Goal: Information Seeking & Learning: Learn about a topic

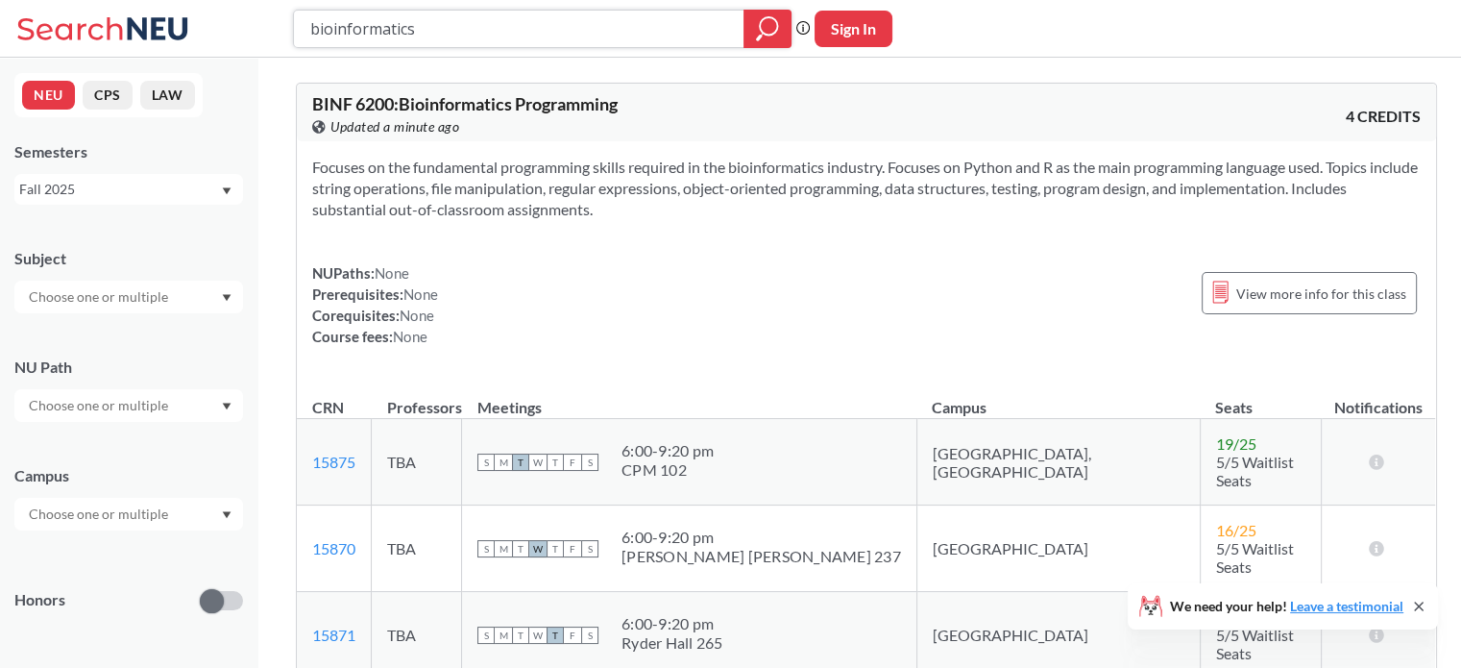
click at [380, 27] on input "bioinformatics" at bounding box center [519, 28] width 422 height 33
type input "biotechnology"
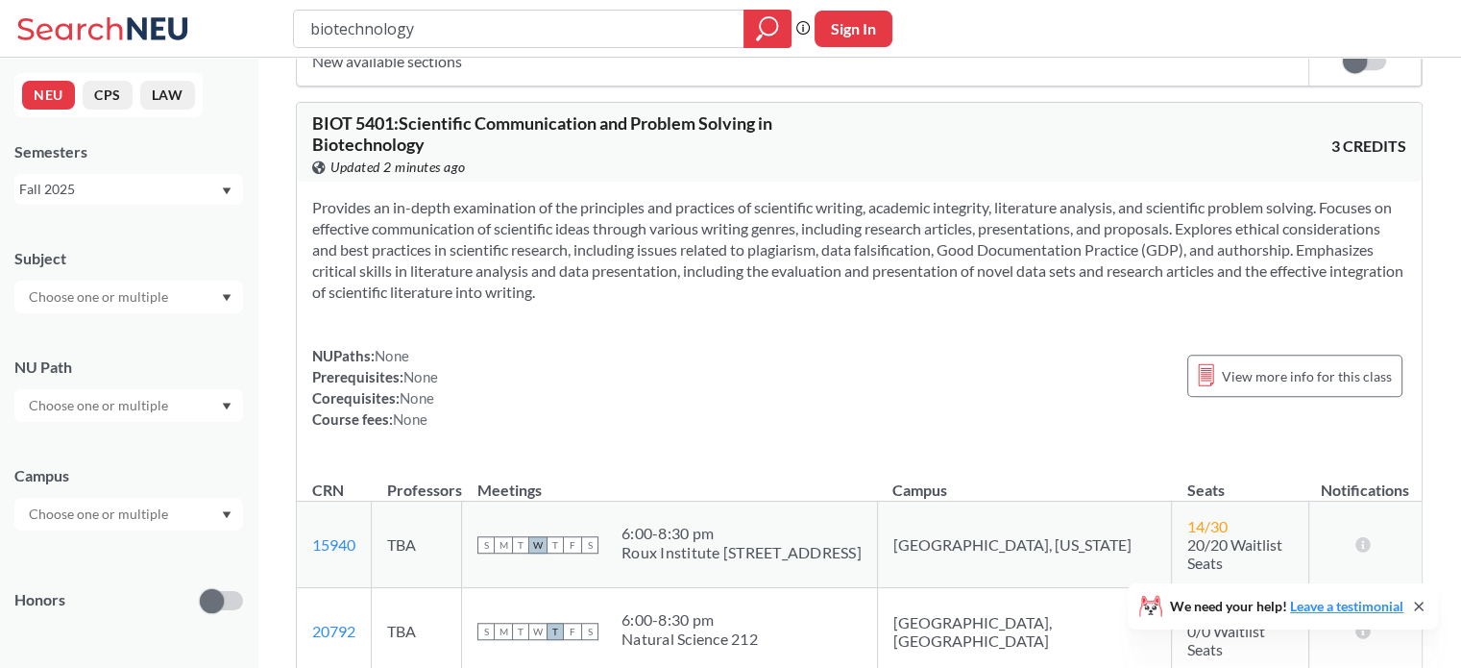
scroll to position [8557, 0]
drag, startPoint x: 673, startPoint y: 425, endPoint x: 821, endPoint y: 452, distance: 151.3
click at [723, 609] on div "S M T W T F S 6:00 - 8:30 pm Natural Science 212" at bounding box center [669, 630] width 384 height 42
copy div
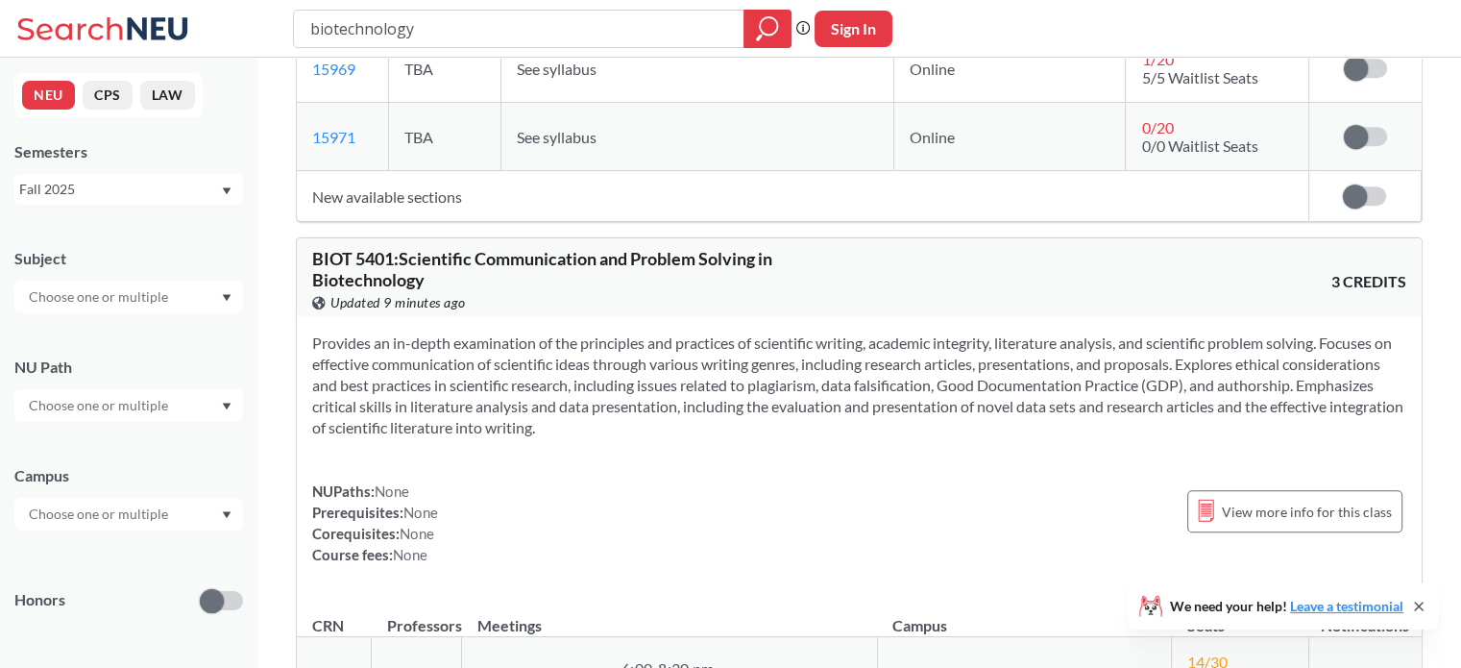
scroll to position [8418, 0]
drag, startPoint x: 404, startPoint y: 86, endPoint x: 764, endPoint y: 92, distance: 359.4
click at [723, 250] on span "BIOT 5401 : Scientific Communication and Problem Solving in Biotechnology" at bounding box center [542, 271] width 460 height 42
copy span "Scientific Communication and Problem Solving"
click at [355, 25] on input "biotechnology" at bounding box center [519, 28] width 422 height 33
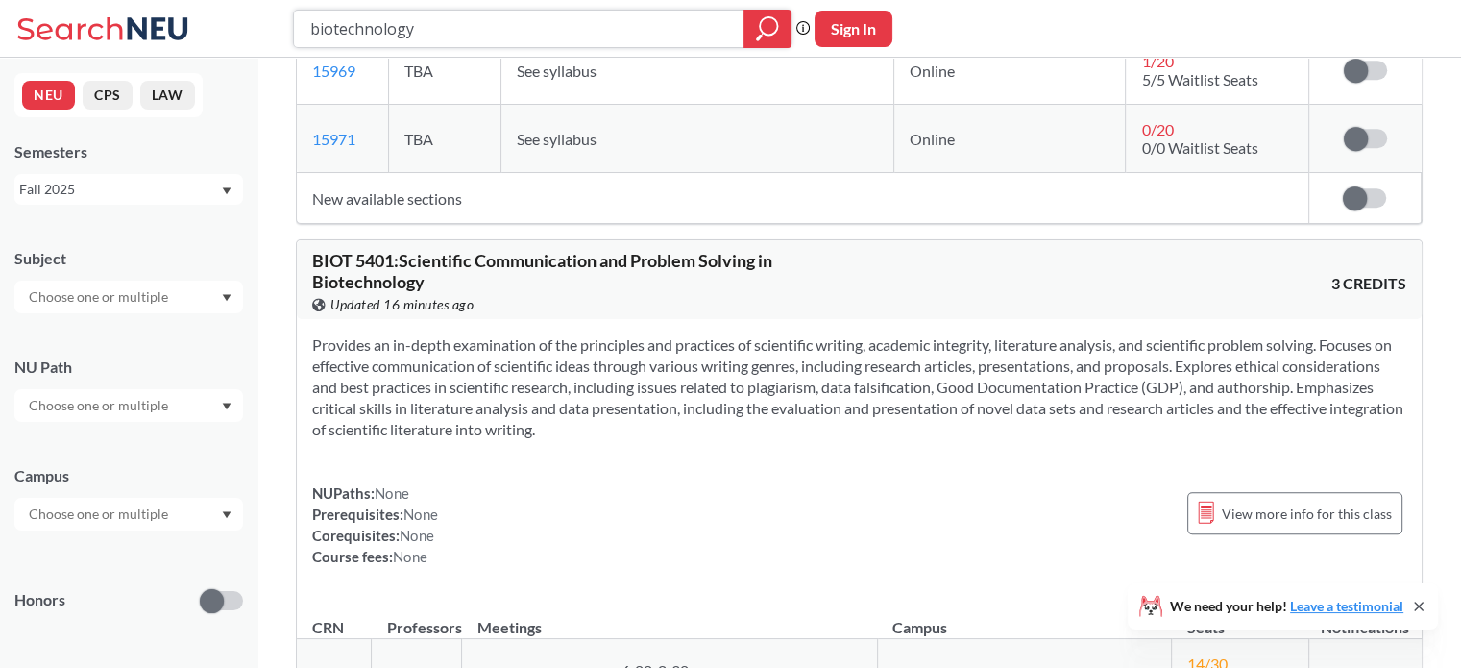
click at [355, 25] on input "biotechnology" at bounding box center [519, 28] width 422 height 33
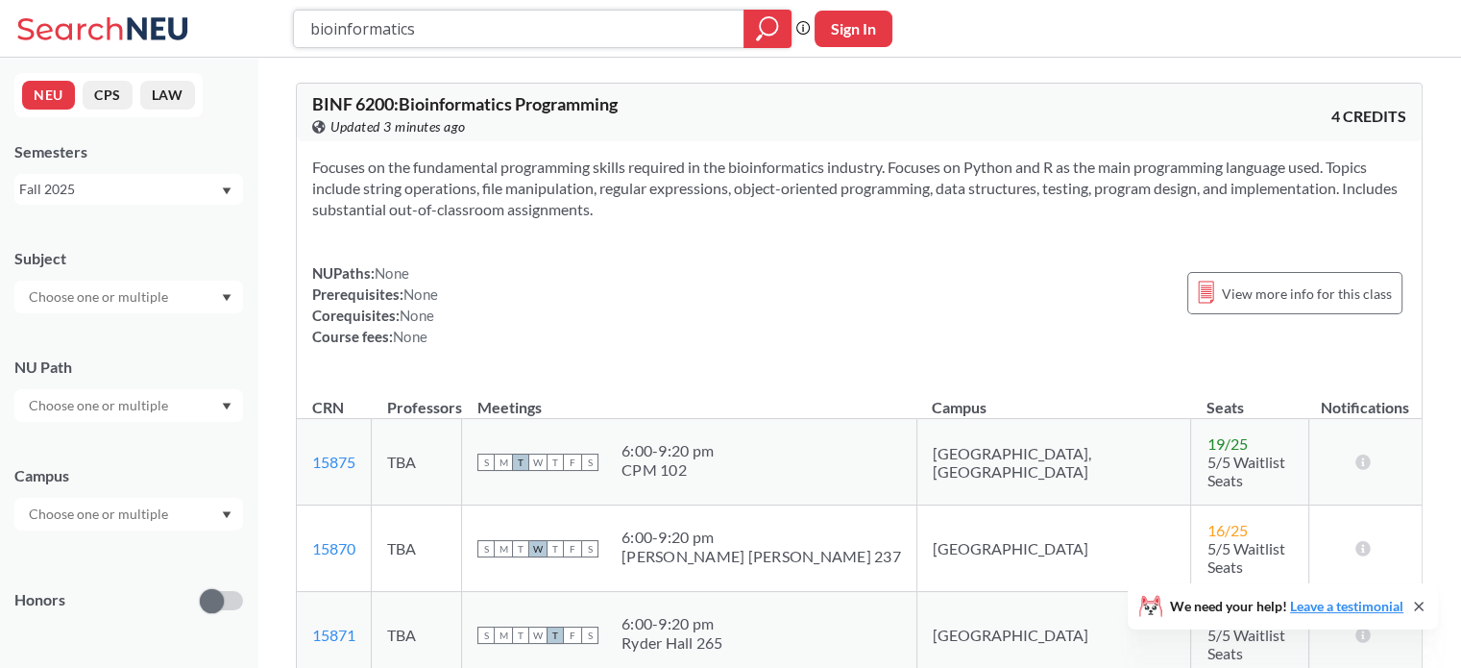
click at [382, 27] on input "bioinformatics" at bounding box center [519, 28] width 422 height 33
type input "biotechnology enterprise"
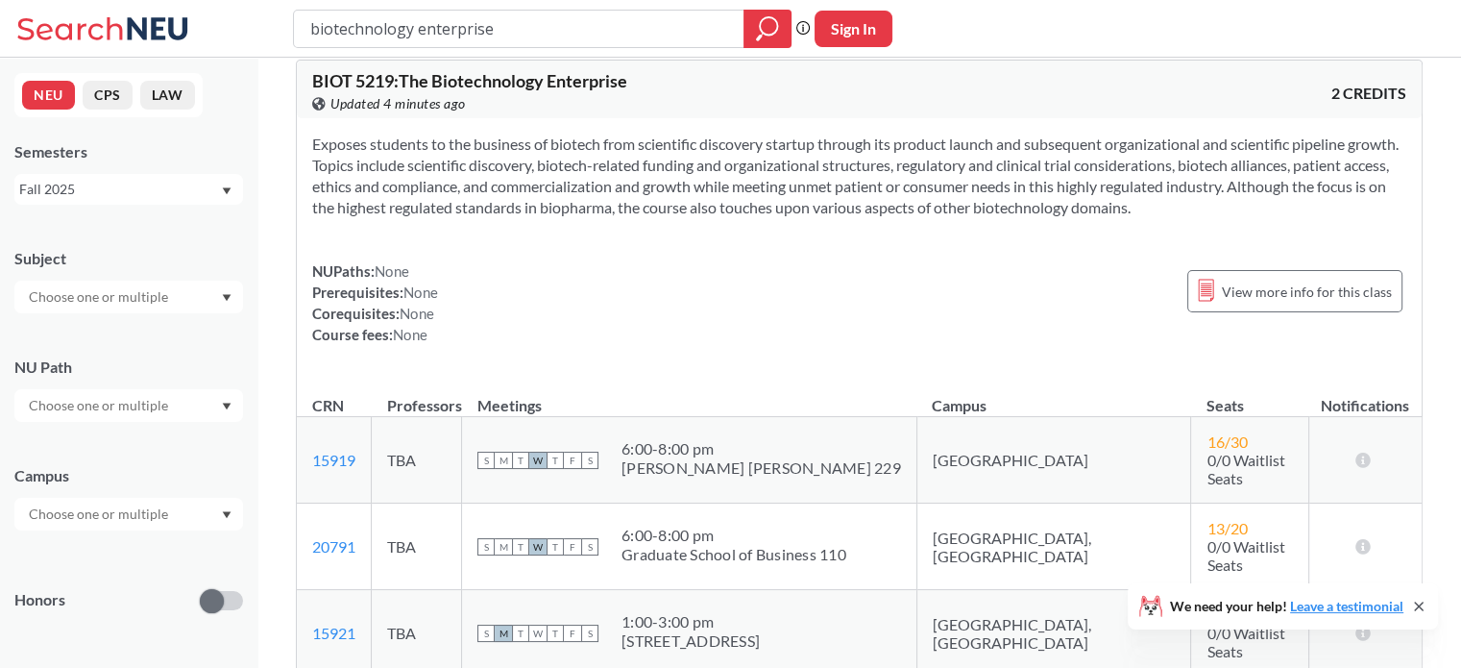
scroll to position [9, 0]
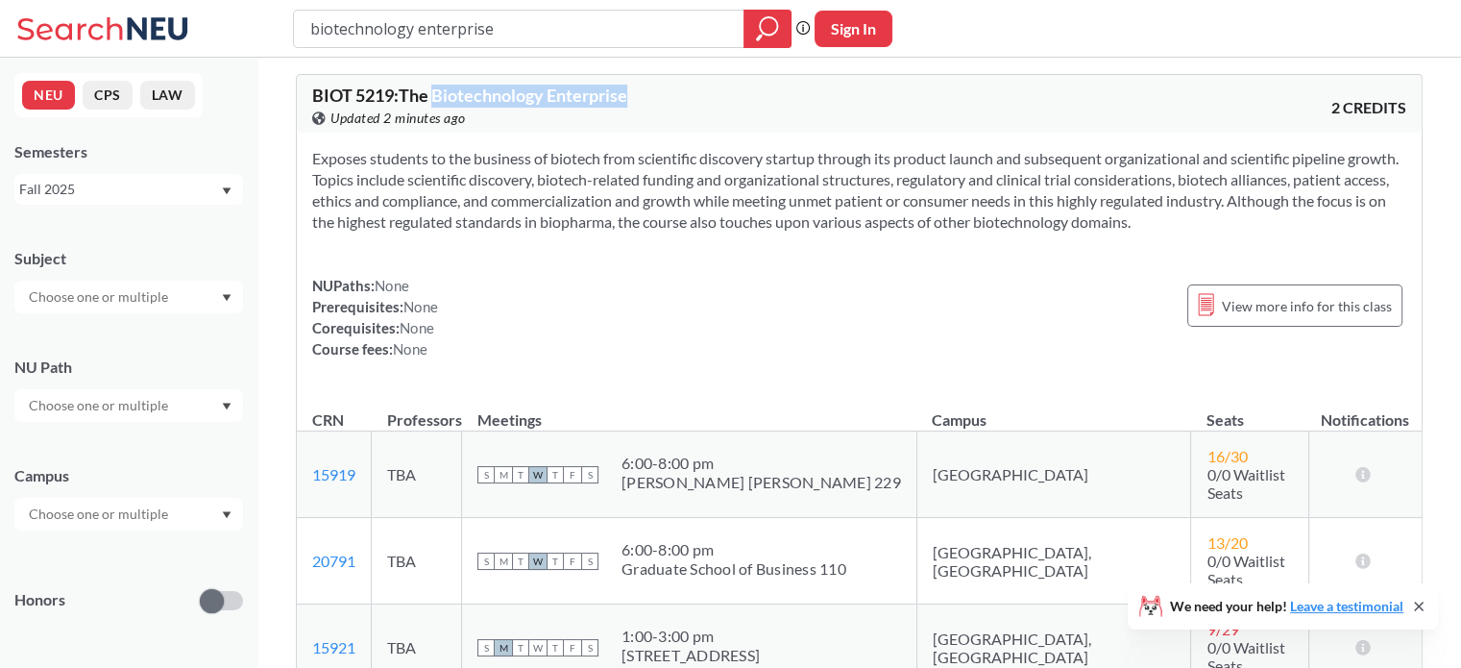
drag, startPoint x: 440, startPoint y: 94, endPoint x: 646, endPoint y: 102, distance: 205.7
click at [646, 102] on div "BIOT 5219 : The Biotechnology Enterprise View this course on Banner. Updated 2 …" at bounding box center [586, 107] width 548 height 42
copy span "Biotechnology Enterprise"
drag, startPoint x: 677, startPoint y: 549, endPoint x: 902, endPoint y: 552, distance: 224.9
click at [723, 559] on div "Graduate School of Business 110" at bounding box center [734, 568] width 225 height 19
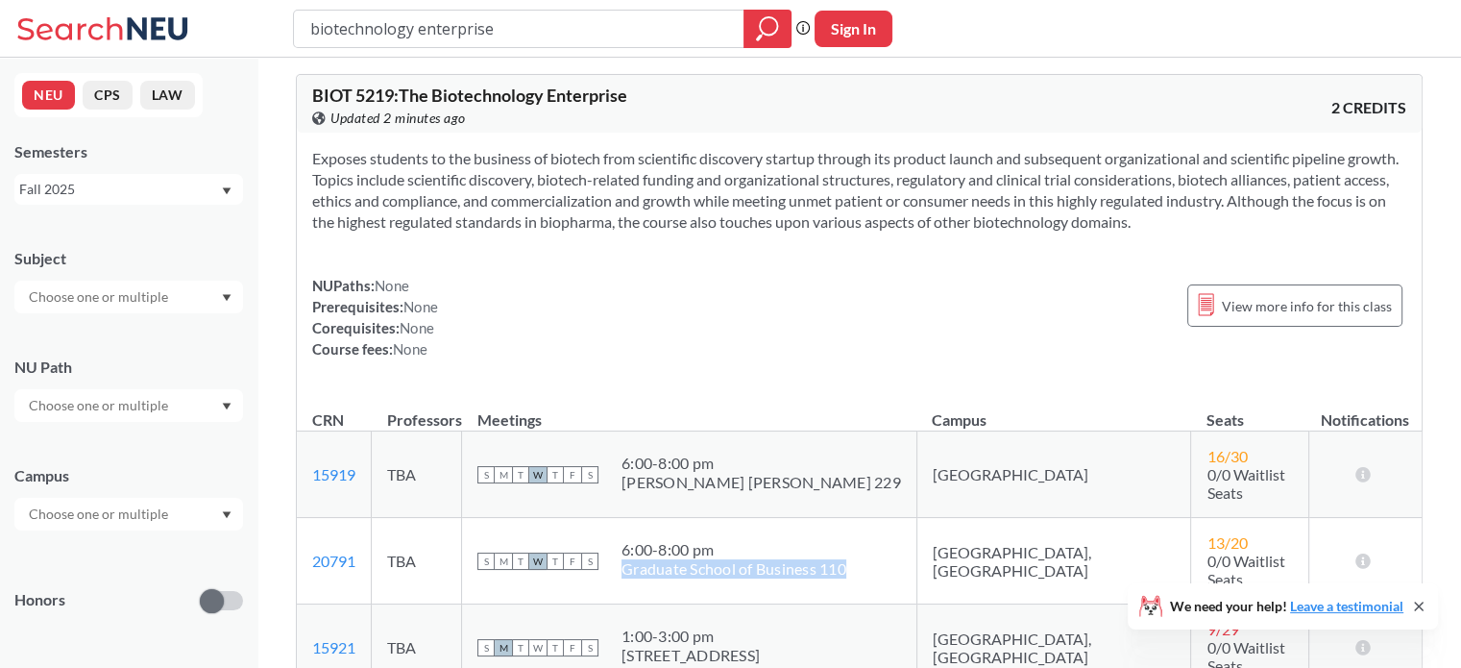
copy div "Graduate School of Business 110"
click at [447, 29] on input "biotechnology enterprise" at bounding box center [519, 28] width 422 height 33
type input "biotechnology"
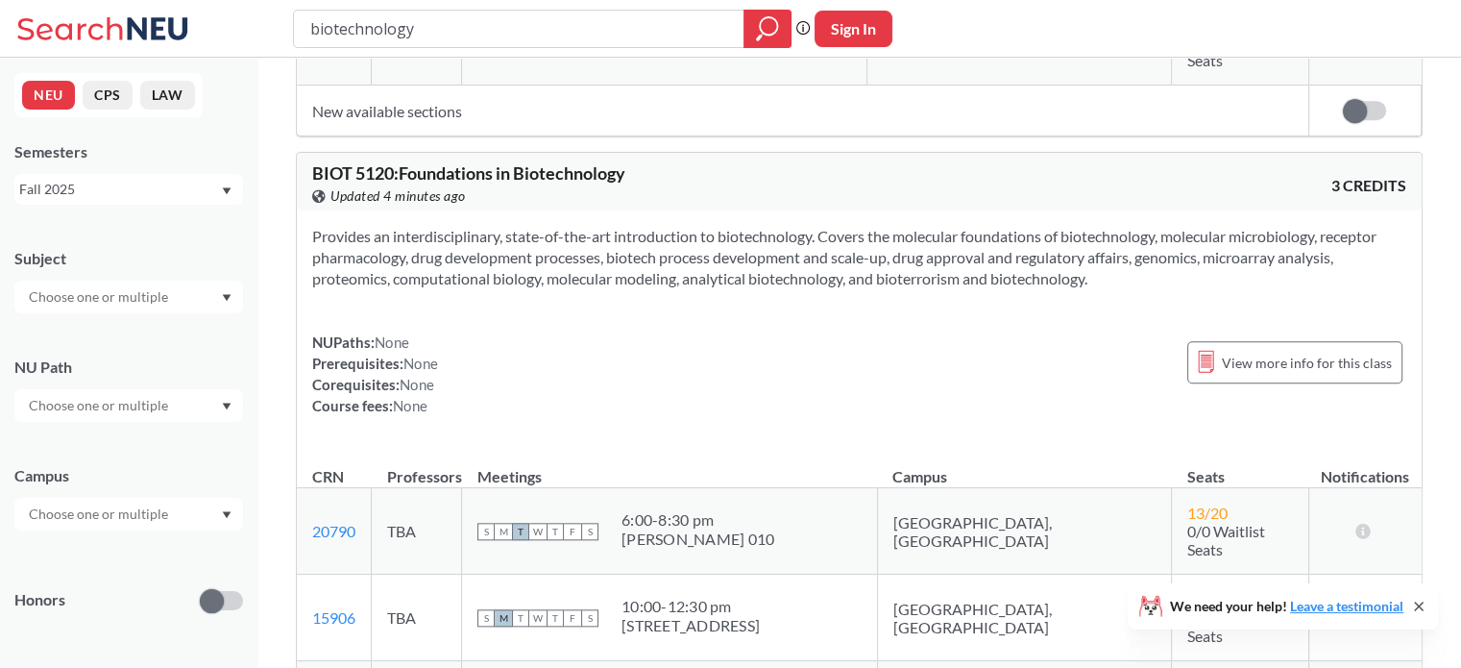
scroll to position [685, 0]
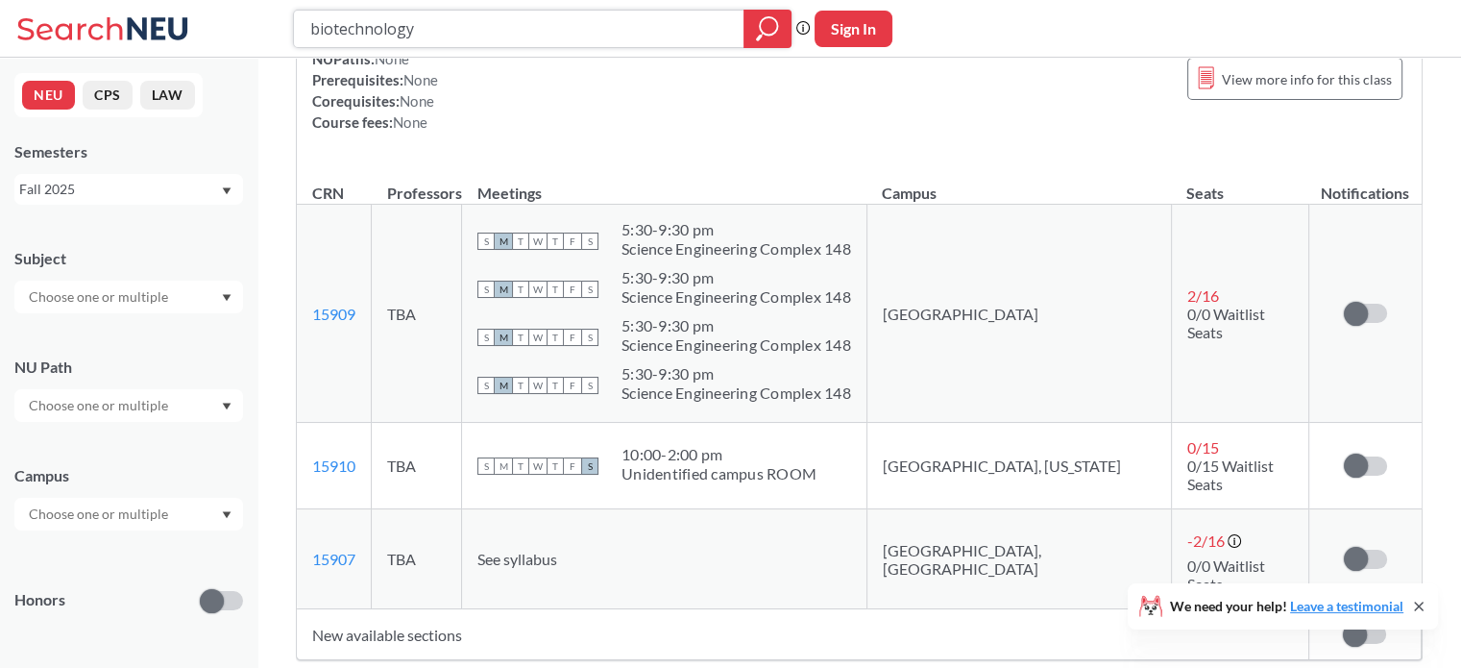
click at [369, 31] on input "biotechnology" at bounding box center [519, 28] width 422 height 33
type input "bioinformatics"
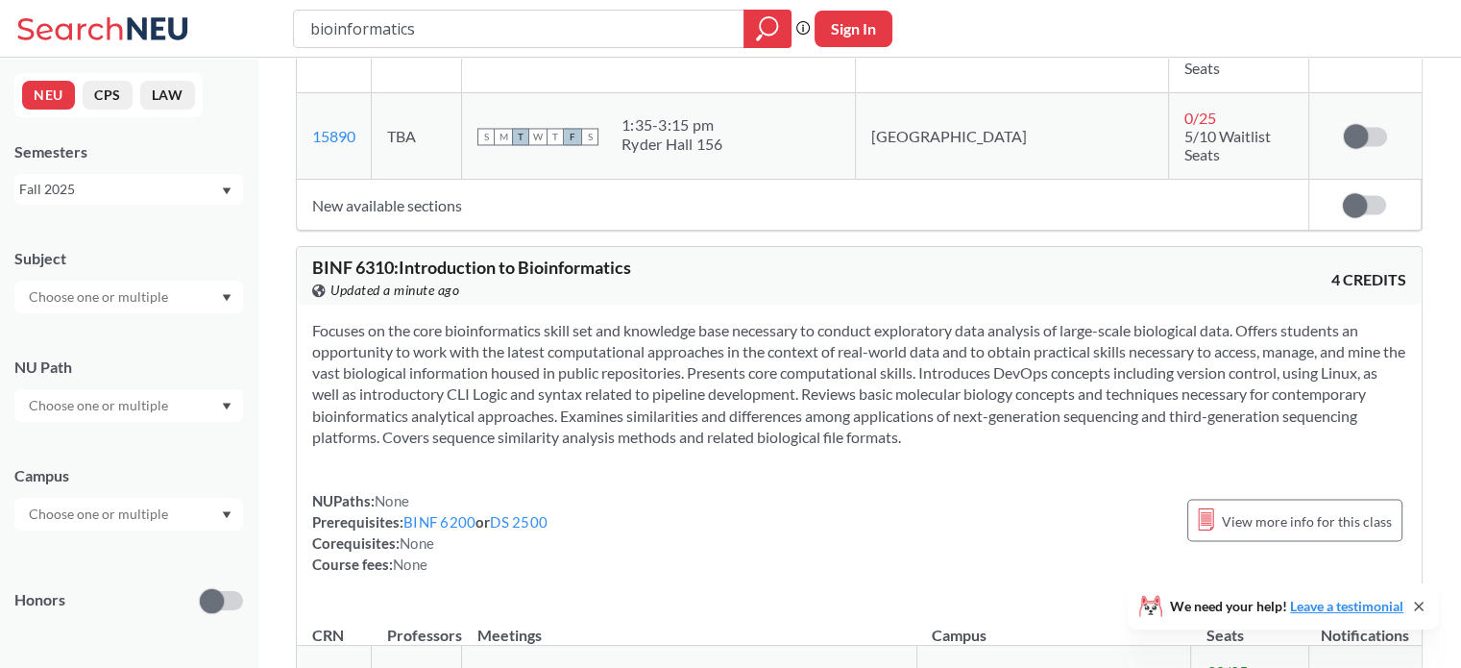
scroll to position [3244, 0]
